Goal: Information Seeking & Learning: Find specific fact

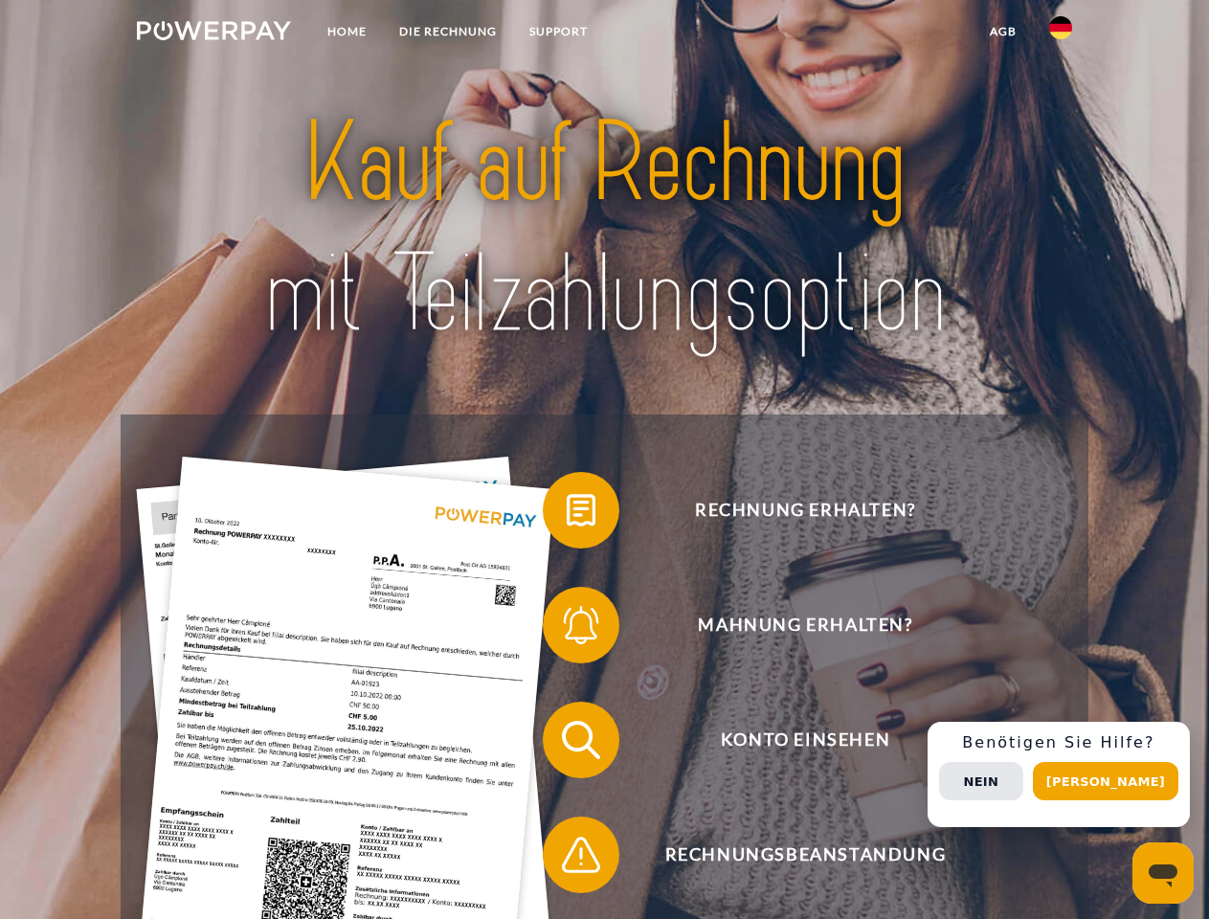
click at [213, 33] on img at bounding box center [214, 30] width 154 height 19
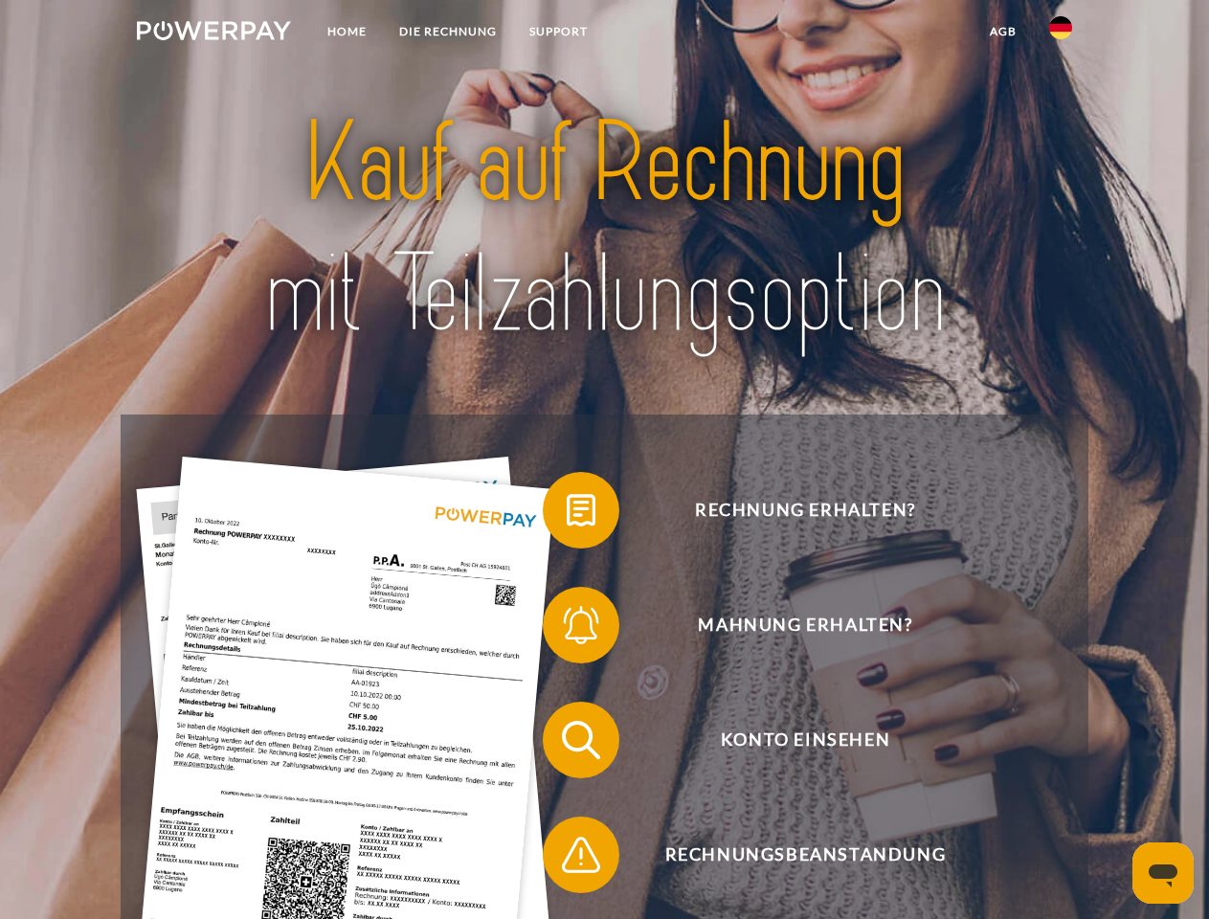
click at [1060, 33] on img at bounding box center [1060, 27] width 23 height 23
click at [1002, 32] on link "agb" at bounding box center [1002, 31] width 59 height 34
click at [567, 514] on span at bounding box center [552, 510] width 96 height 96
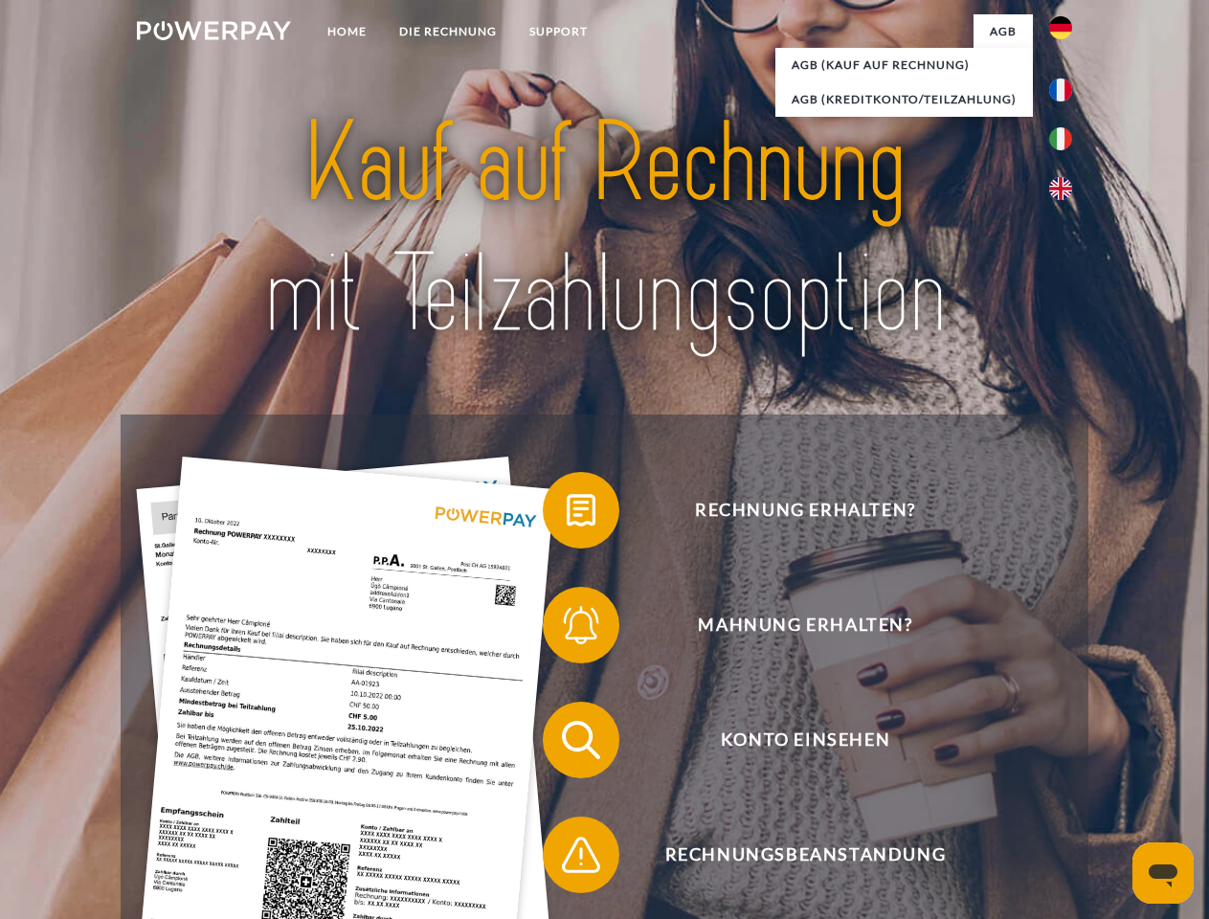
click at [567, 629] on span at bounding box center [552, 625] width 96 height 96
click at [567, 744] on span at bounding box center [552, 740] width 96 height 96
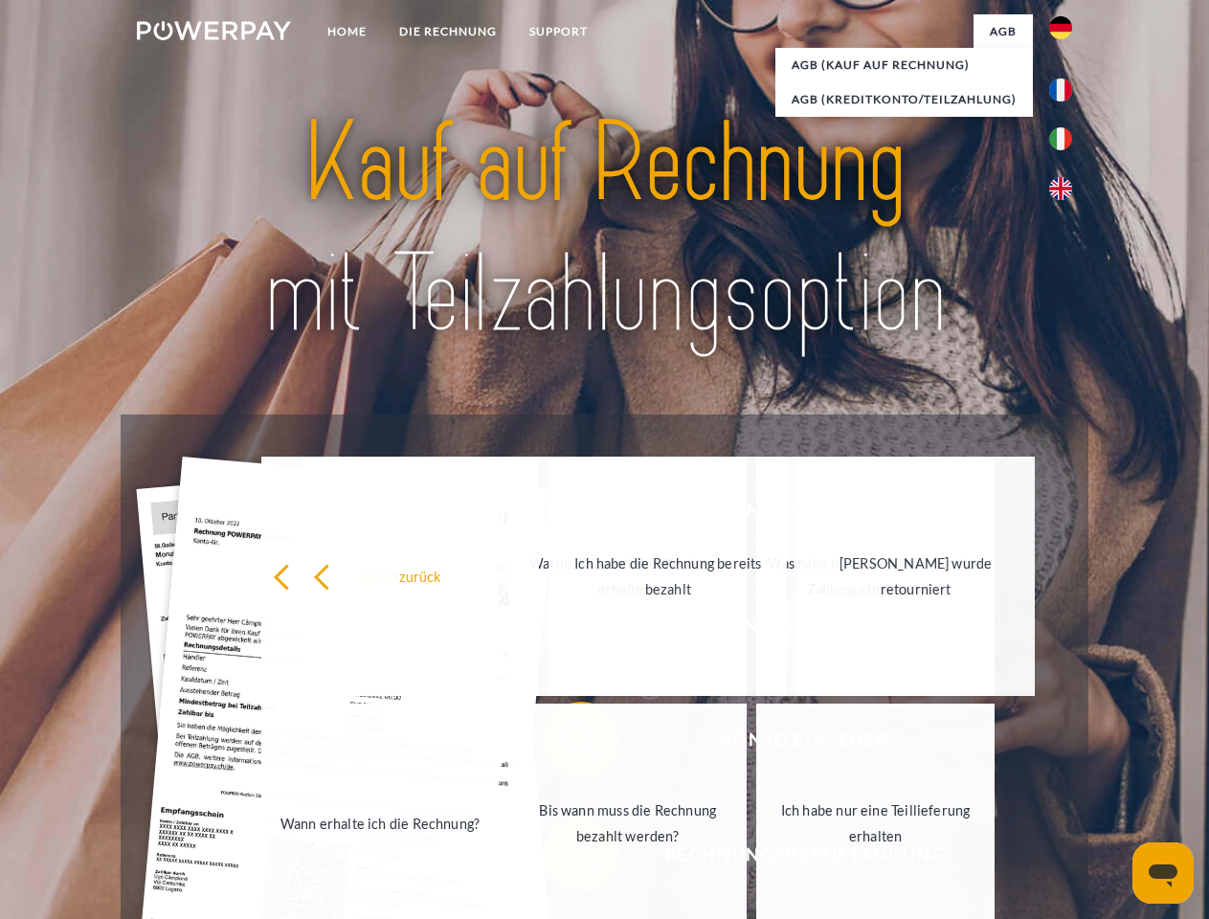
click at [567, 858] on link "Bis wann muss die Rechnung bezahlt werden?" at bounding box center [627, 822] width 238 height 239
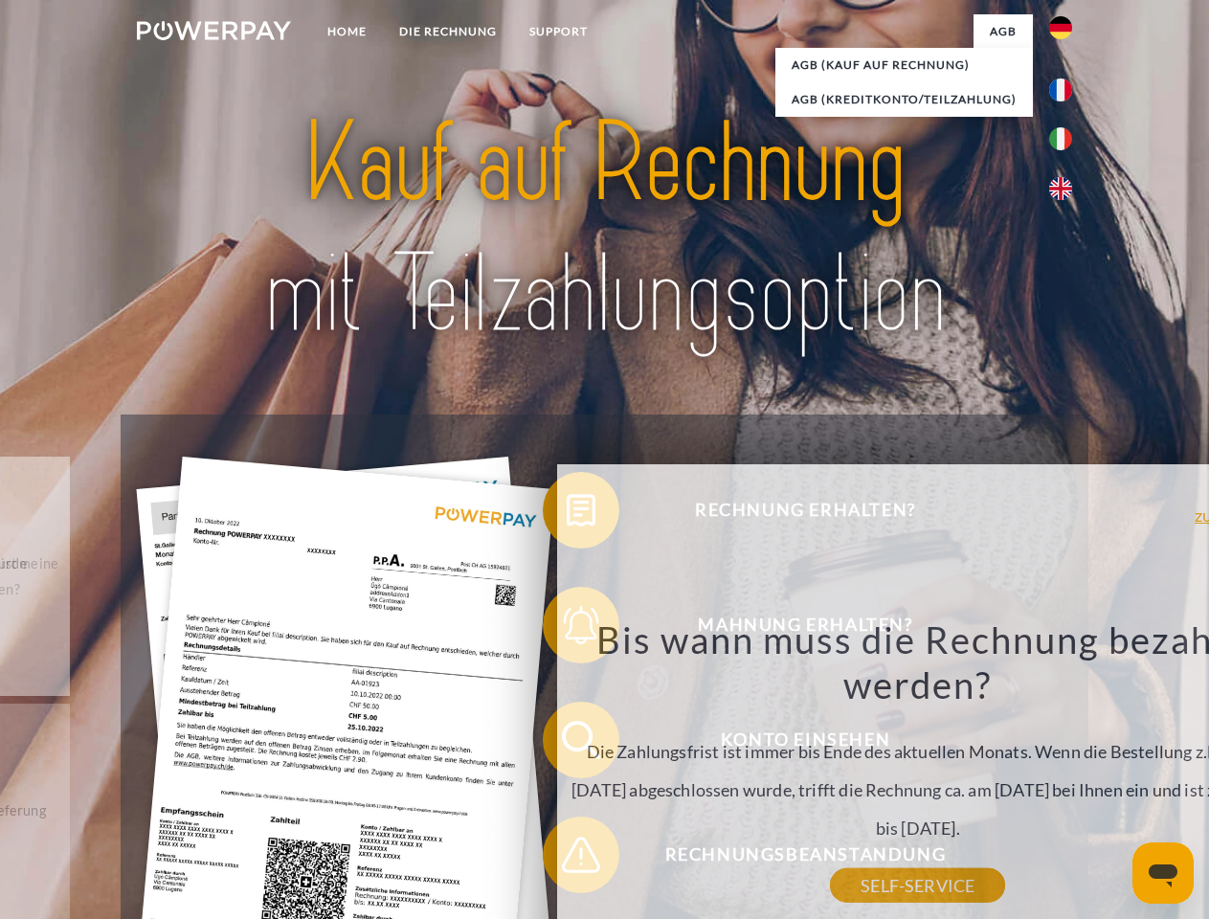
click at [1018, 778] on span "Konto einsehen" at bounding box center [804, 739] width 469 height 77
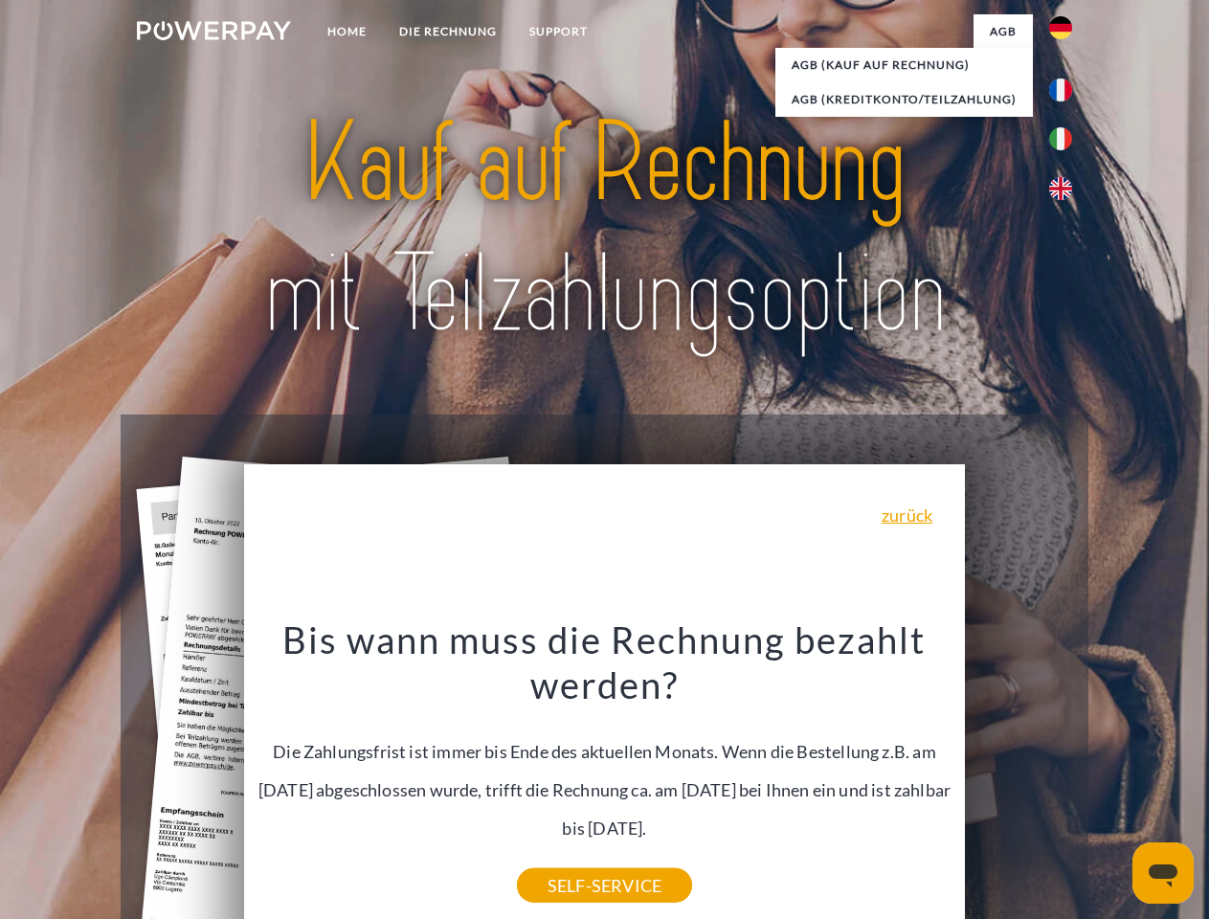
click at [1112, 781] on header "Home DIE RECHNUNG SUPPORT" at bounding box center [604, 661] width 1209 height 1322
